Goal: Use online tool/utility: Utilize a website feature to perform a specific function

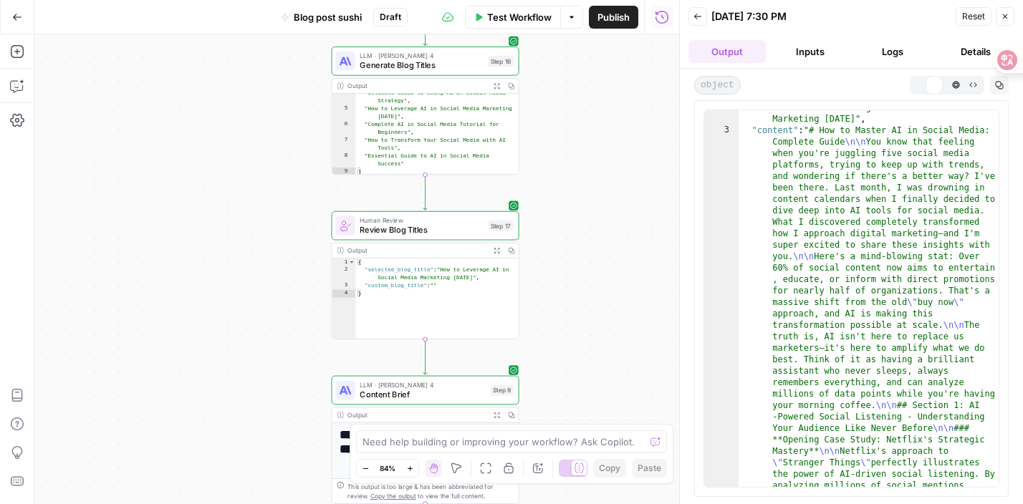
scroll to position [16, 0]
click at [920, 87] on icon "button" at bounding box center [921, 84] width 6 height 6
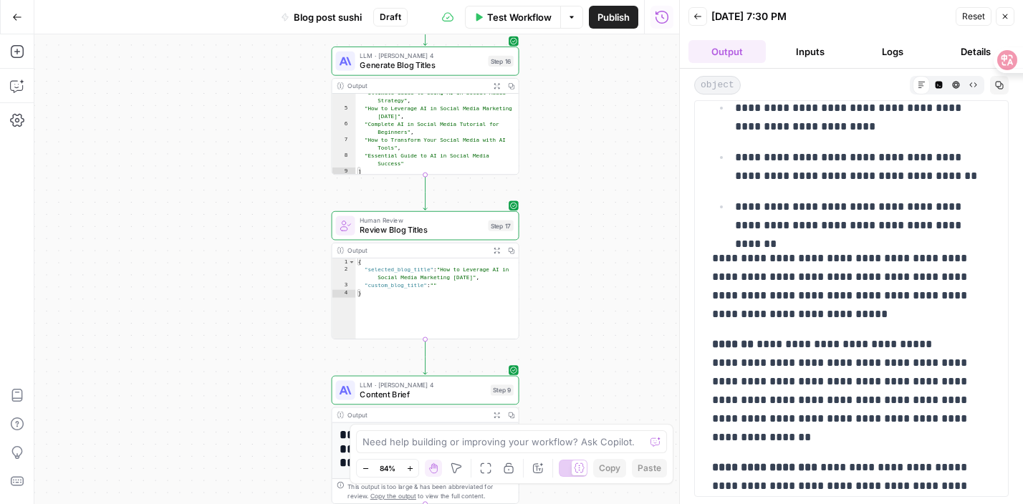
scroll to position [7364, 0]
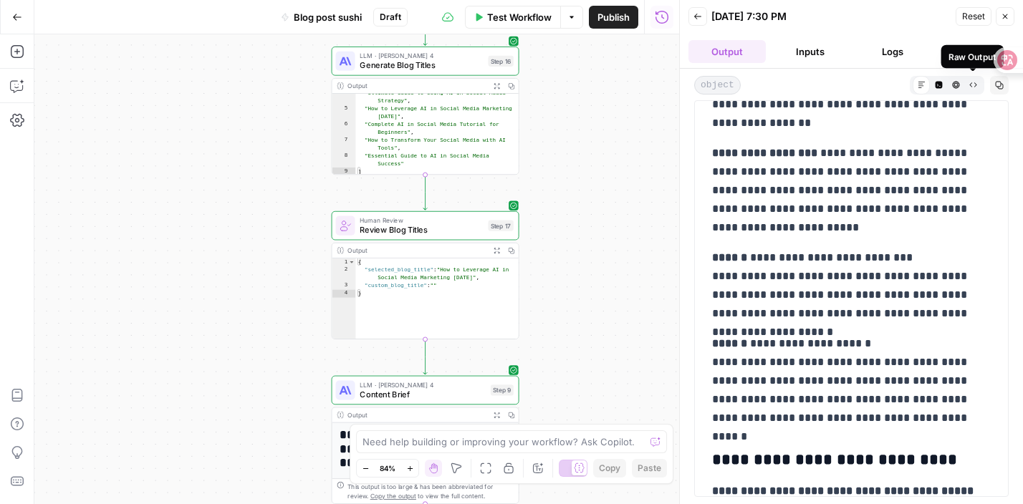
click at [971, 84] on icon "button" at bounding box center [973, 85] width 8 height 8
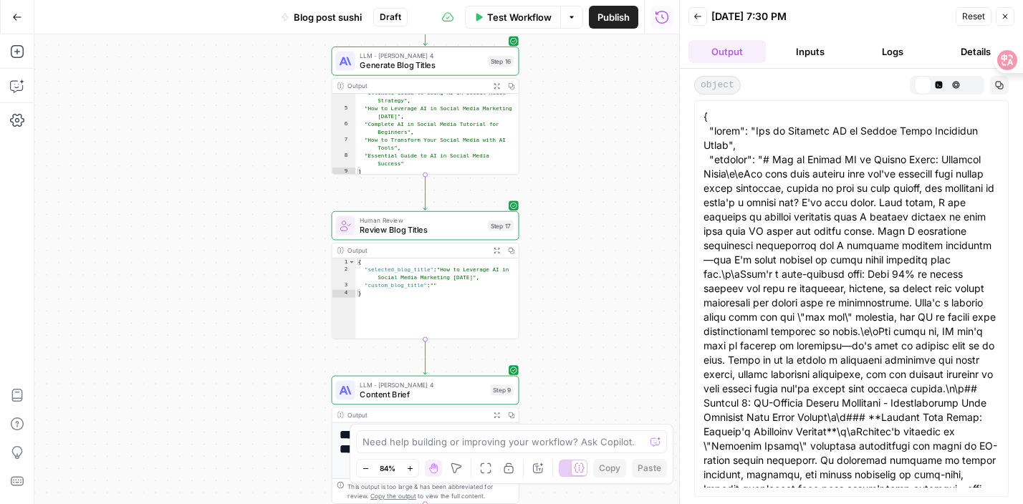
scroll to position [0, 0]
click at [922, 85] on icon "button" at bounding box center [922, 85] width 8 height 8
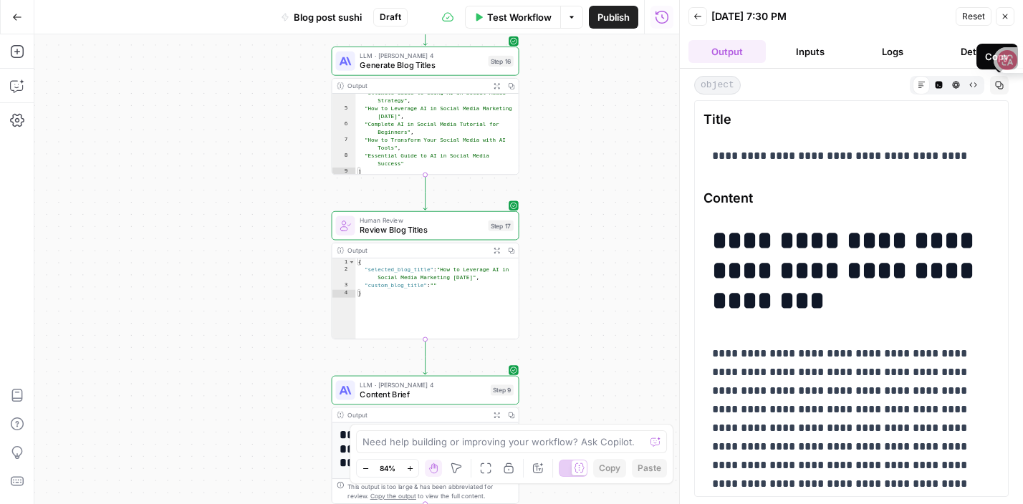
click at [1003, 84] on button "Copy" at bounding box center [999, 85] width 19 height 19
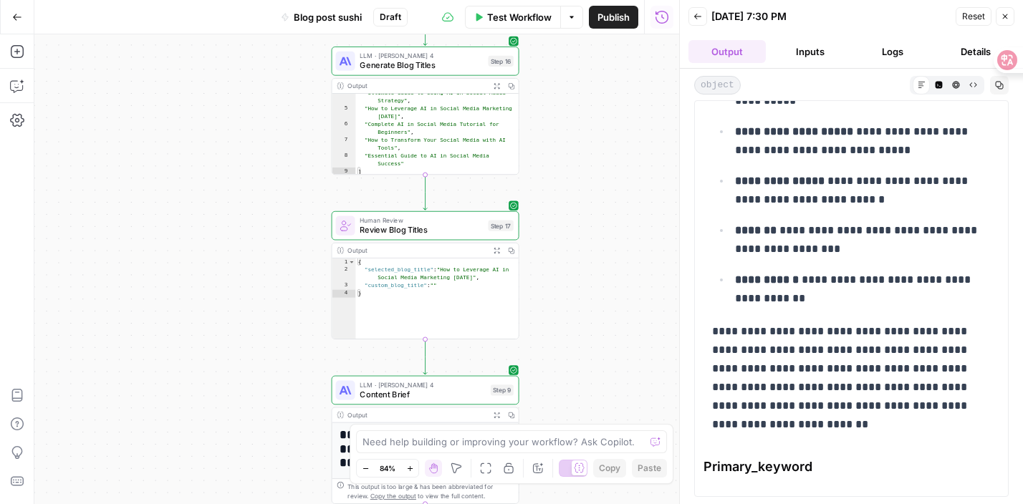
scroll to position [27366, 0]
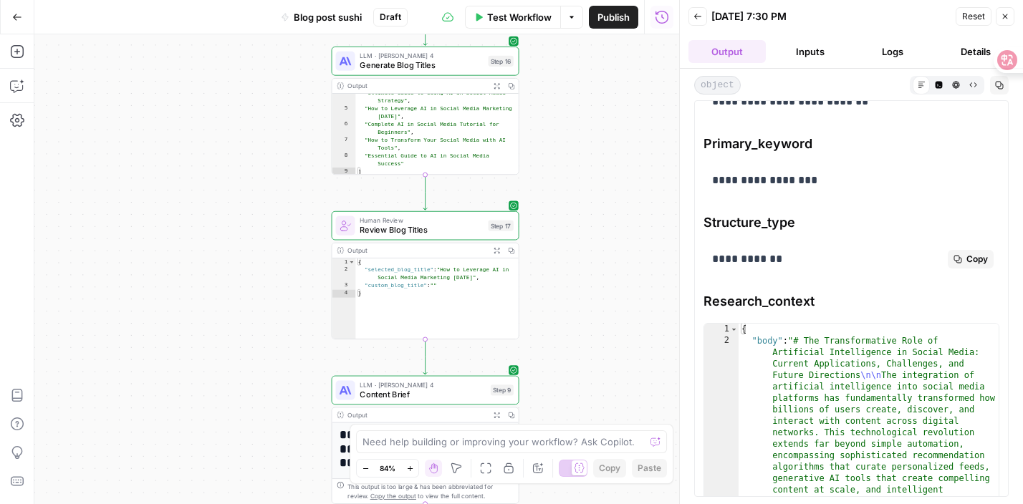
drag, startPoint x: 706, startPoint y: 115, endPoint x: 786, endPoint y: 135, distance: 83.2
copy div "**********"
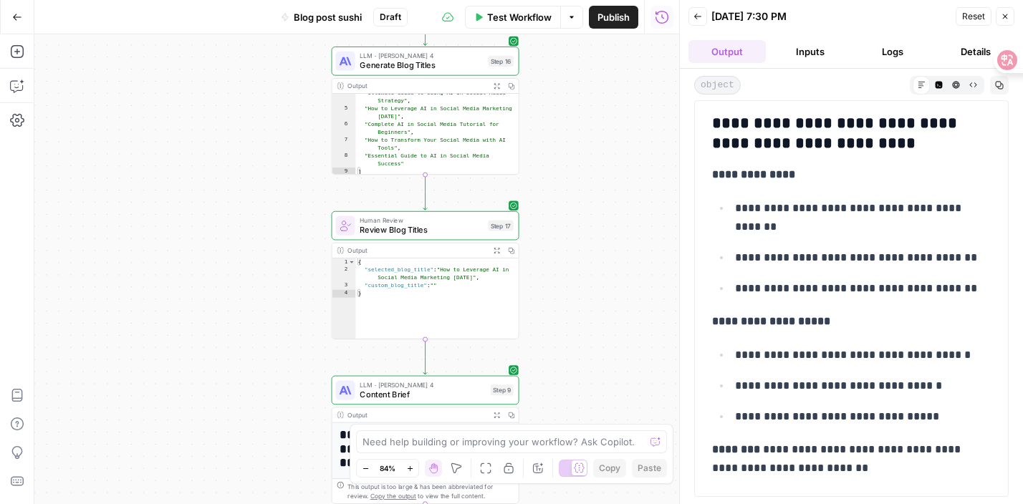
scroll to position [24780, 0]
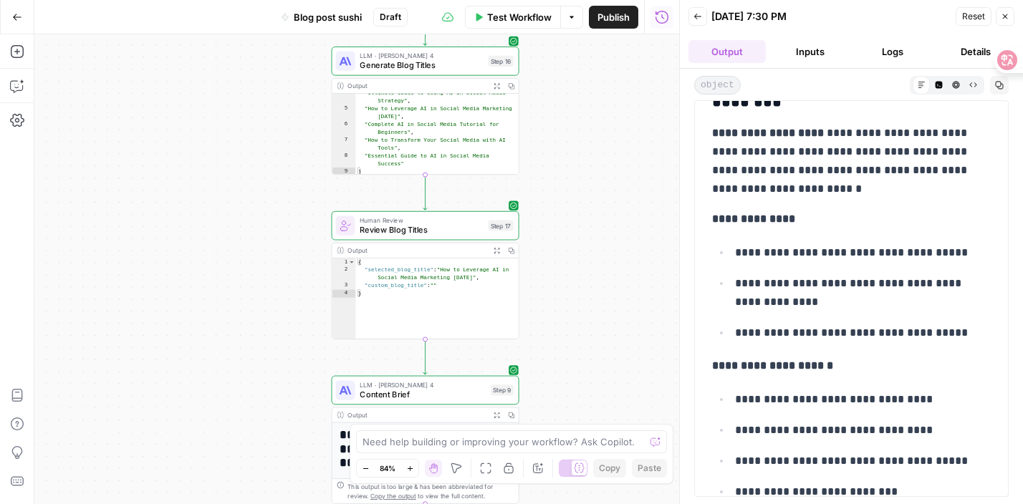
click at [514, 14] on span "Test Workflow" at bounding box center [519, 17] width 64 height 14
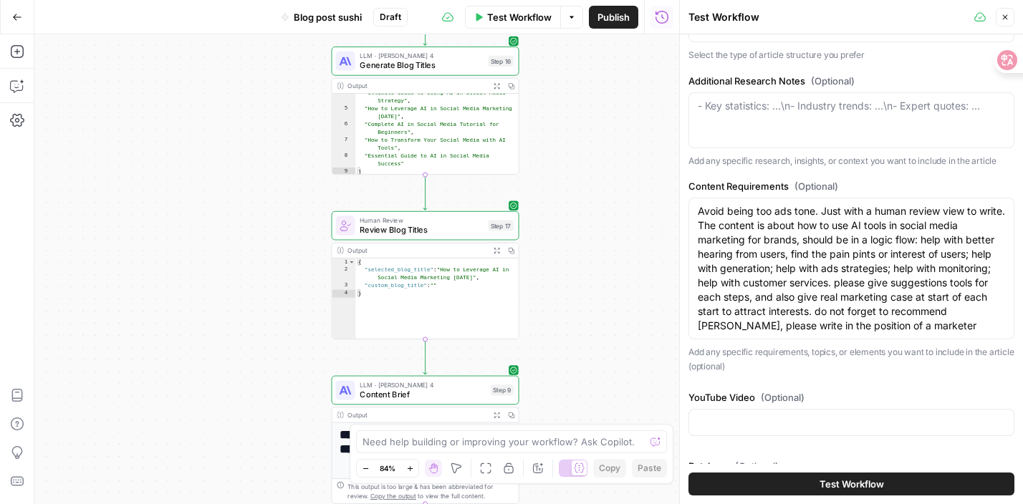
scroll to position [262, 0]
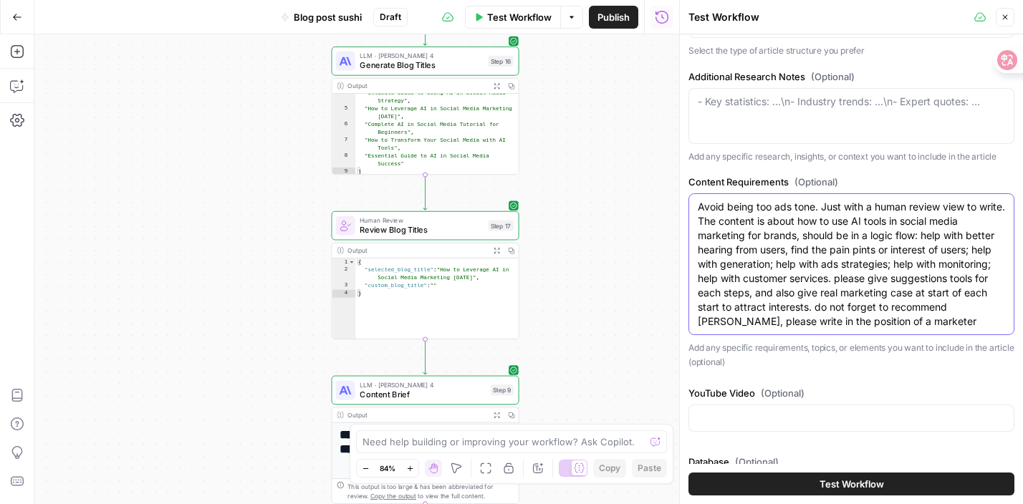
click at [802, 302] on textarea "Avoid being too ads tone. Just with a human review view to write. The content i…" at bounding box center [851, 264] width 307 height 129
drag, startPoint x: 840, startPoint y: 295, endPoint x: 892, endPoint y: 345, distance: 71.4
click at [892, 335] on div "Avoid being too ads tone. Just with a human review view to write. The content i…" at bounding box center [851, 264] width 326 height 142
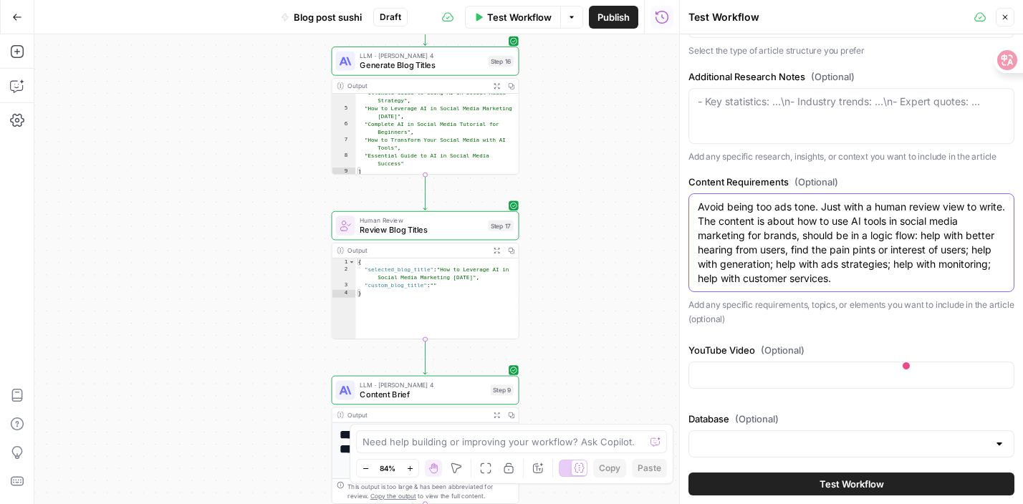
click at [918, 251] on textarea "Avoid being too ads tone. Just with a human review view to write. The content i…" at bounding box center [851, 243] width 307 height 86
click at [850, 252] on textarea "Avoid being too ads tone. Just with a human review view to write. The content i…" at bounding box center [851, 243] width 307 height 86
paste textarea "lease give suggestions tools for each steps, and also give real marketing case …"
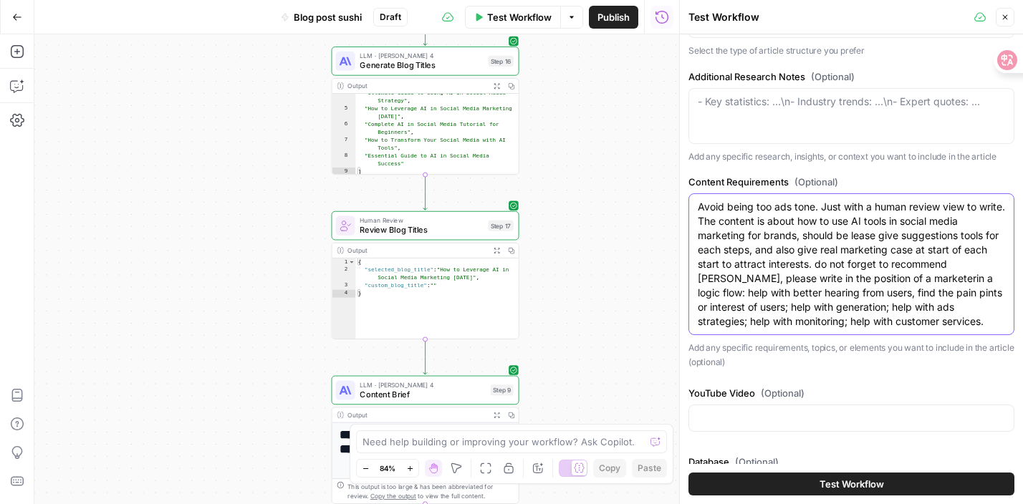
drag, startPoint x: 852, startPoint y: 250, endPoint x: 877, endPoint y: 254, distance: 25.4
click at [877, 255] on textarea "Avoid being too ads tone. Just with a human review view to write. The content i…" at bounding box center [851, 264] width 307 height 129
drag, startPoint x: 877, startPoint y: 251, endPoint x: 849, endPoint y: 251, distance: 27.9
click at [849, 251] on textarea "Avoid being too ads tone. Just with a human review view to write. The content i…" at bounding box center [851, 264] width 307 height 129
click at [771, 282] on textarea "Avoid being too ads tone. Just with a human review view to write. The content i…" at bounding box center [851, 264] width 307 height 129
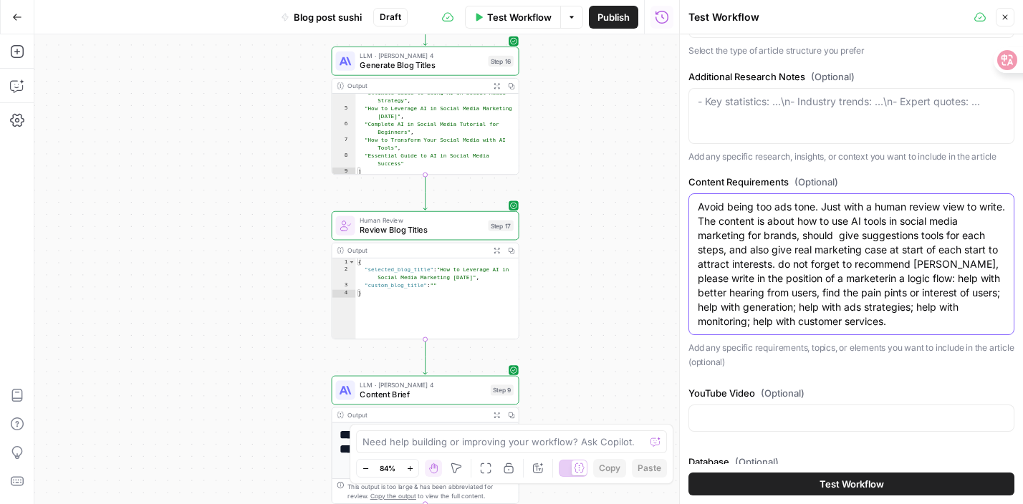
click at [957, 281] on textarea "Avoid being too ads tone. Just with a human review view to write. The content i…" at bounding box center [851, 264] width 307 height 129
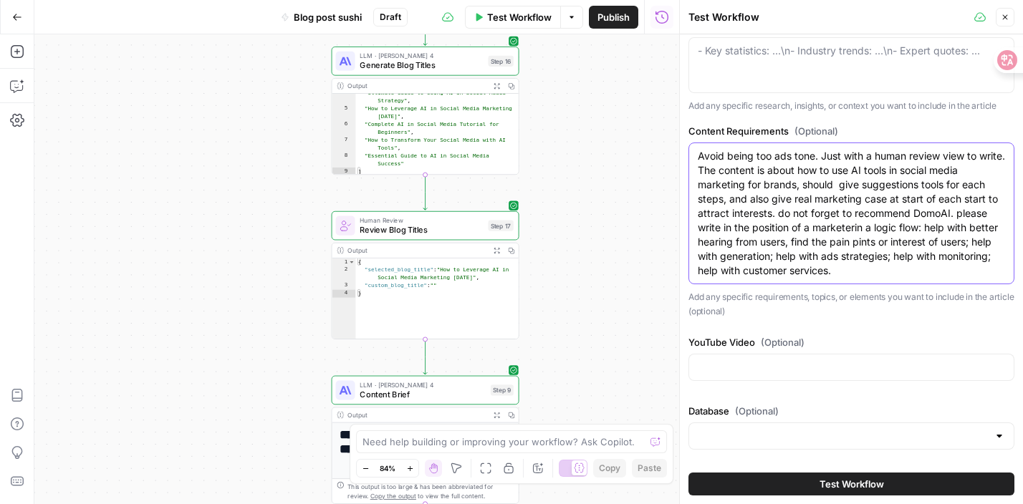
type textarea "Avoid being too ads tone. Just with a human review view to write. The content i…"
click at [754, 486] on button "Test Workflow" at bounding box center [851, 484] width 326 height 23
